Goal: Check status: Check status

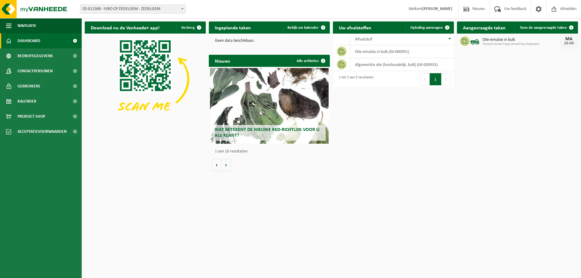
click at [509, 43] on span "Transport op aanvraag (verwerking inbegrepen)" at bounding box center [520, 44] width 77 height 4
click at [31, 102] on span "Kalender" at bounding box center [27, 101] width 19 height 15
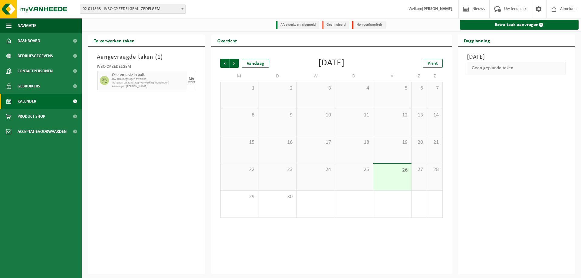
click at [112, 9] on span "02-011368 - IVBO CP ZEDELGEM - ZEDELGEM" at bounding box center [132, 9] width 105 height 8
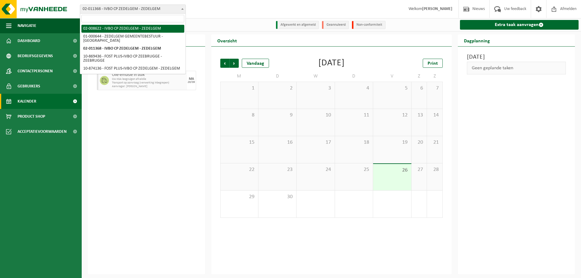
select select "5341"
